Goal: Find specific page/section: Find specific page/section

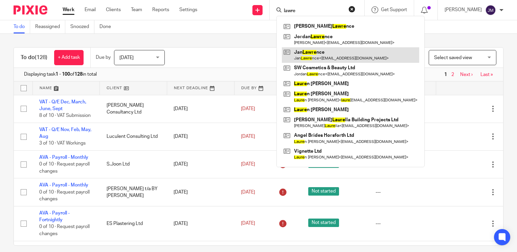
type input "lawre"
click at [332, 52] on link at bounding box center [350, 55] width 137 height 16
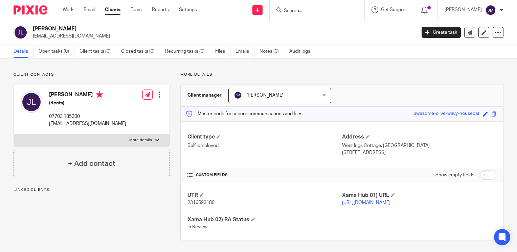
click at [157, 137] on label "More details" at bounding box center [91, 140] width 155 height 12
click at [14, 134] on input "More details" at bounding box center [14, 134] width 0 height 0
checkbox input "true"
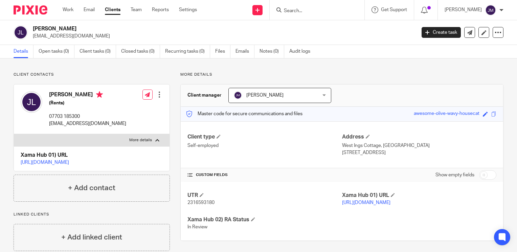
drag, startPoint x: 337, startPoint y: 147, endPoint x: 390, endPoint y: 149, distance: 53.5
click at [390, 149] on div "Client type Self-employed Address West Ings Cottage, West Ings Lane Knottingley…" at bounding box center [342, 144] width 322 height 47
drag, startPoint x: 390, startPoint y: 149, endPoint x: 392, endPoint y: 157, distance: 8.0
click at [392, 158] on div "Client type Self-employed Address West Ings Cottage, West Ings Lane Knottingley…" at bounding box center [342, 144] width 322 height 47
click at [390, 155] on p "Knottingley, WF11 9BJ" at bounding box center [419, 152] width 154 height 7
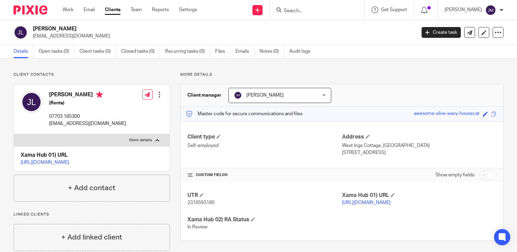
drag, startPoint x: 387, startPoint y: 153, endPoint x: 339, endPoint y: 146, distance: 48.5
click at [342, 146] on div "Address West Ings Cottage, West Ings Lane Knottingley, WF11 9BJ" at bounding box center [419, 145] width 154 height 23
click at [389, 166] on div "Client type Self-employed Address West Ings Cottage, West Ings Lane Knottingley…" at bounding box center [342, 144] width 322 height 47
drag, startPoint x: 395, startPoint y: 155, endPoint x: 364, endPoint y: 151, distance: 31.4
click at [364, 151] on p "Knottingley, WF11 9BJ" at bounding box center [419, 152] width 154 height 7
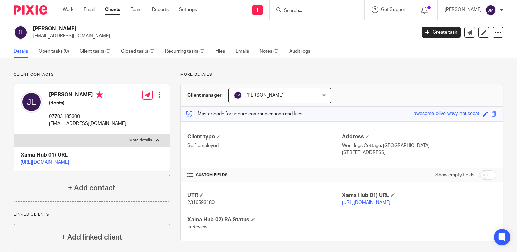
copy p "WF11 9BJ"
click at [308, 11] on input "Search" at bounding box center [313, 11] width 61 height 6
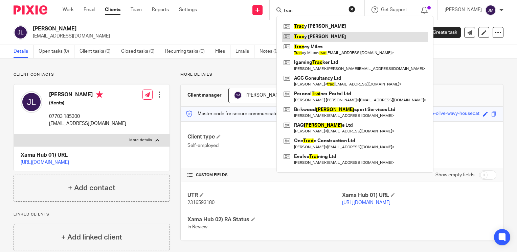
type input "trac"
click at [314, 35] on link at bounding box center [355, 37] width 146 height 10
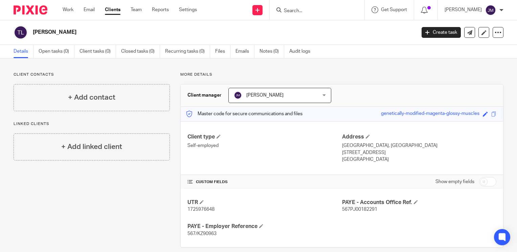
click at [327, 15] on div at bounding box center [316, 10] width 95 height 20
click at [323, 13] on input "Search" at bounding box center [313, 11] width 61 height 6
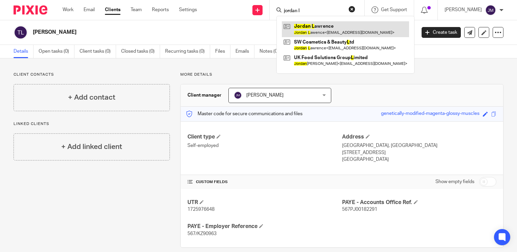
type input "jordan l"
click at [328, 29] on link at bounding box center [345, 29] width 127 height 16
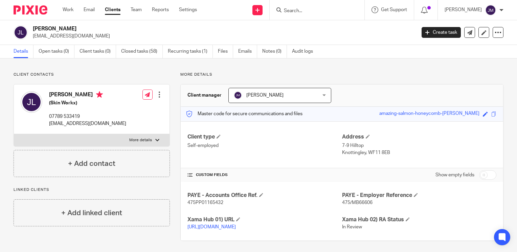
click at [306, 8] on input "Search" at bounding box center [313, 11] width 61 height 6
click at [139, 135] on label "More details" at bounding box center [91, 140] width 155 height 12
click at [14, 134] on input "More details" at bounding box center [14, 134] width 0 height 0
checkbox input "true"
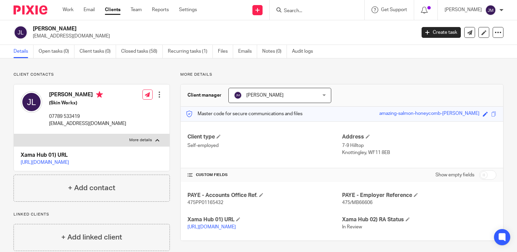
click at [316, 9] on input "Search" at bounding box center [313, 11] width 61 height 6
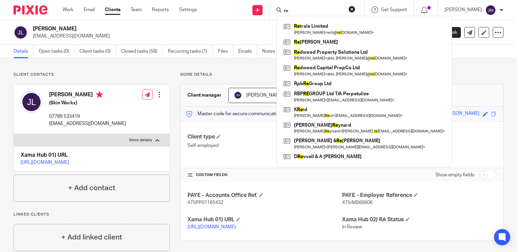
type input "r"
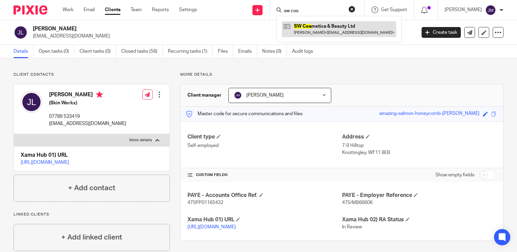
type input "sw cos"
click at [327, 26] on link at bounding box center [339, 29] width 114 height 16
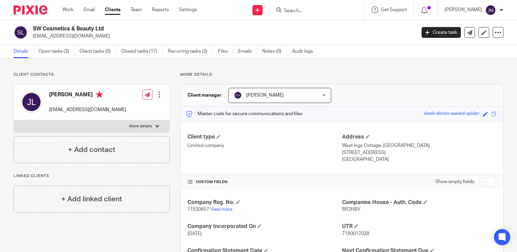
click at [219, 212] on p "11530657 View more" at bounding box center [264, 209] width 154 height 7
click at [218, 209] on link "View more" at bounding box center [221, 209] width 22 height 5
click at [321, 9] on input "Search" at bounding box center [313, 11] width 61 height 6
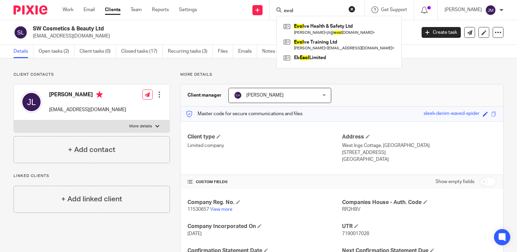
click at [316, 13] on input "evol" at bounding box center [313, 11] width 61 height 6
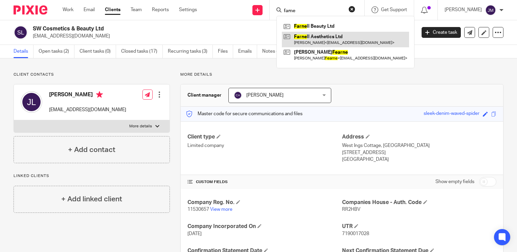
type input "farne"
click at [327, 36] on link at bounding box center [345, 40] width 127 height 16
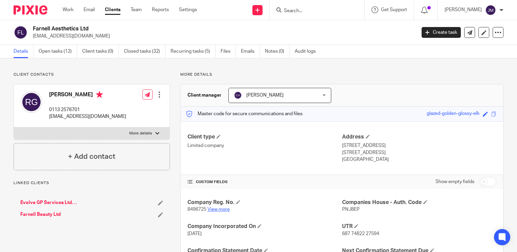
click at [214, 208] on link "View more" at bounding box center [218, 209] width 22 height 5
